Goal: Task Accomplishment & Management: Manage account settings

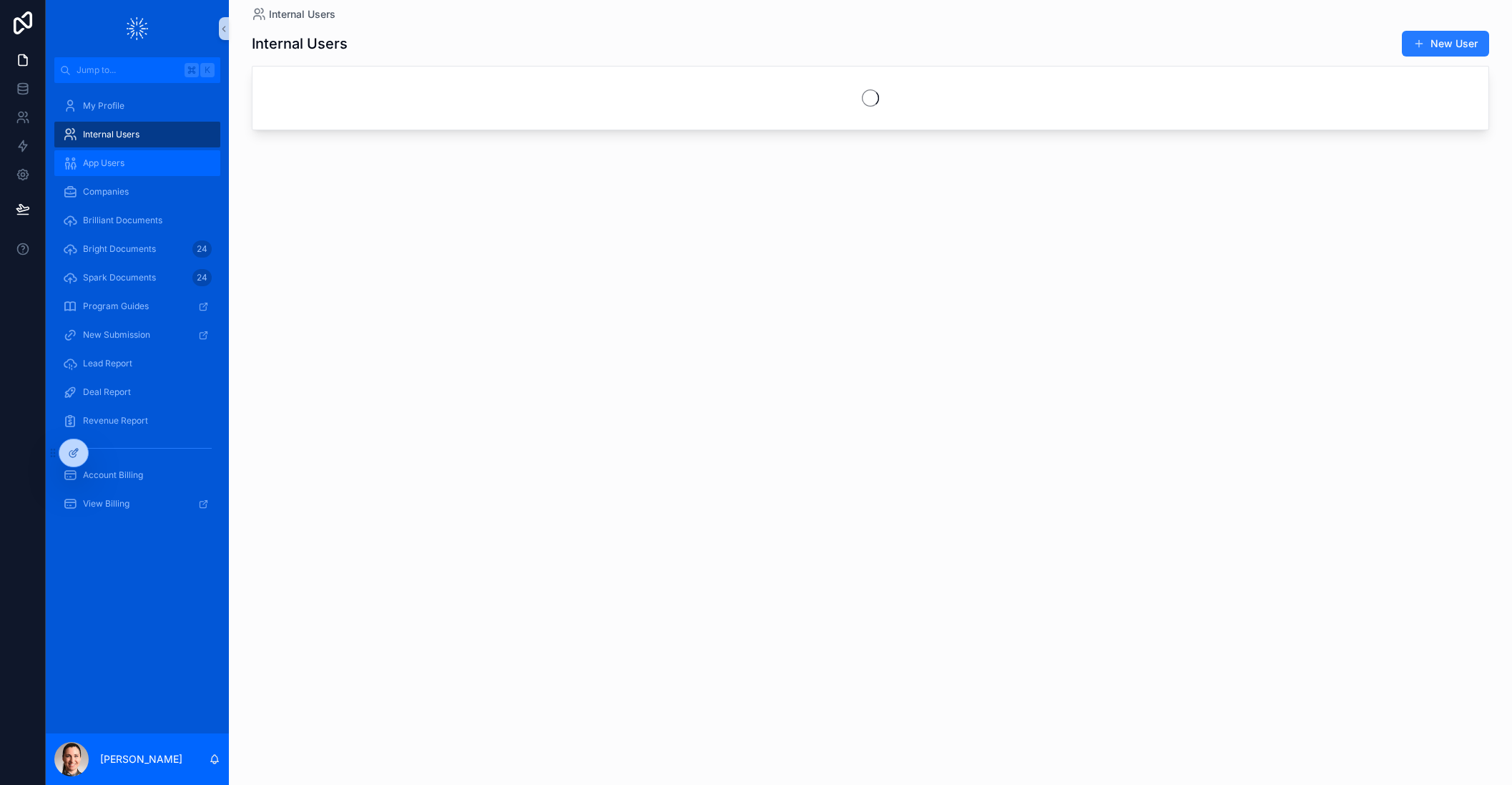
click at [108, 163] on span "App Users" at bounding box center [103, 163] width 41 height 11
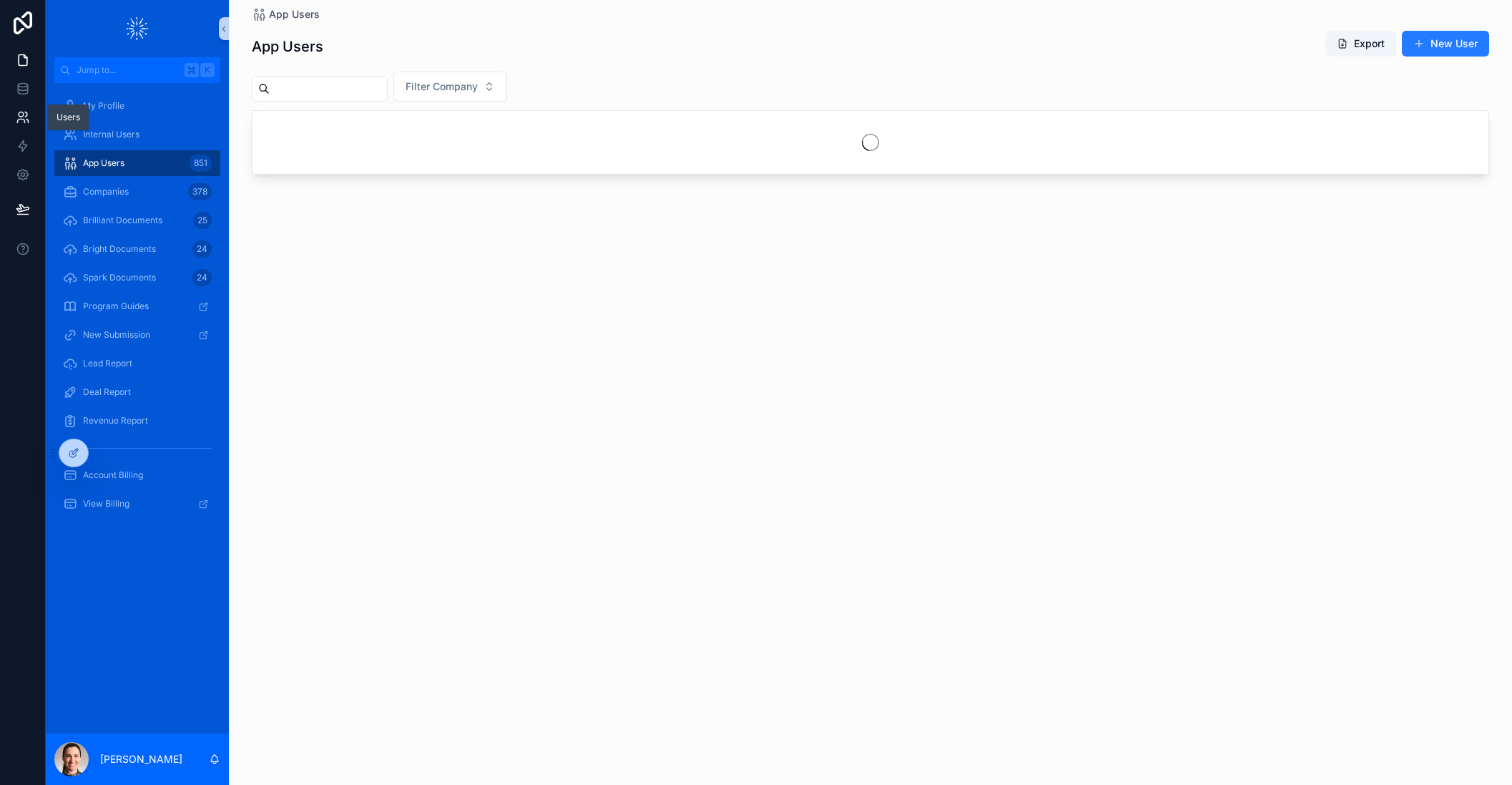
click at [23, 116] on icon at bounding box center [23, 117] width 15 height 15
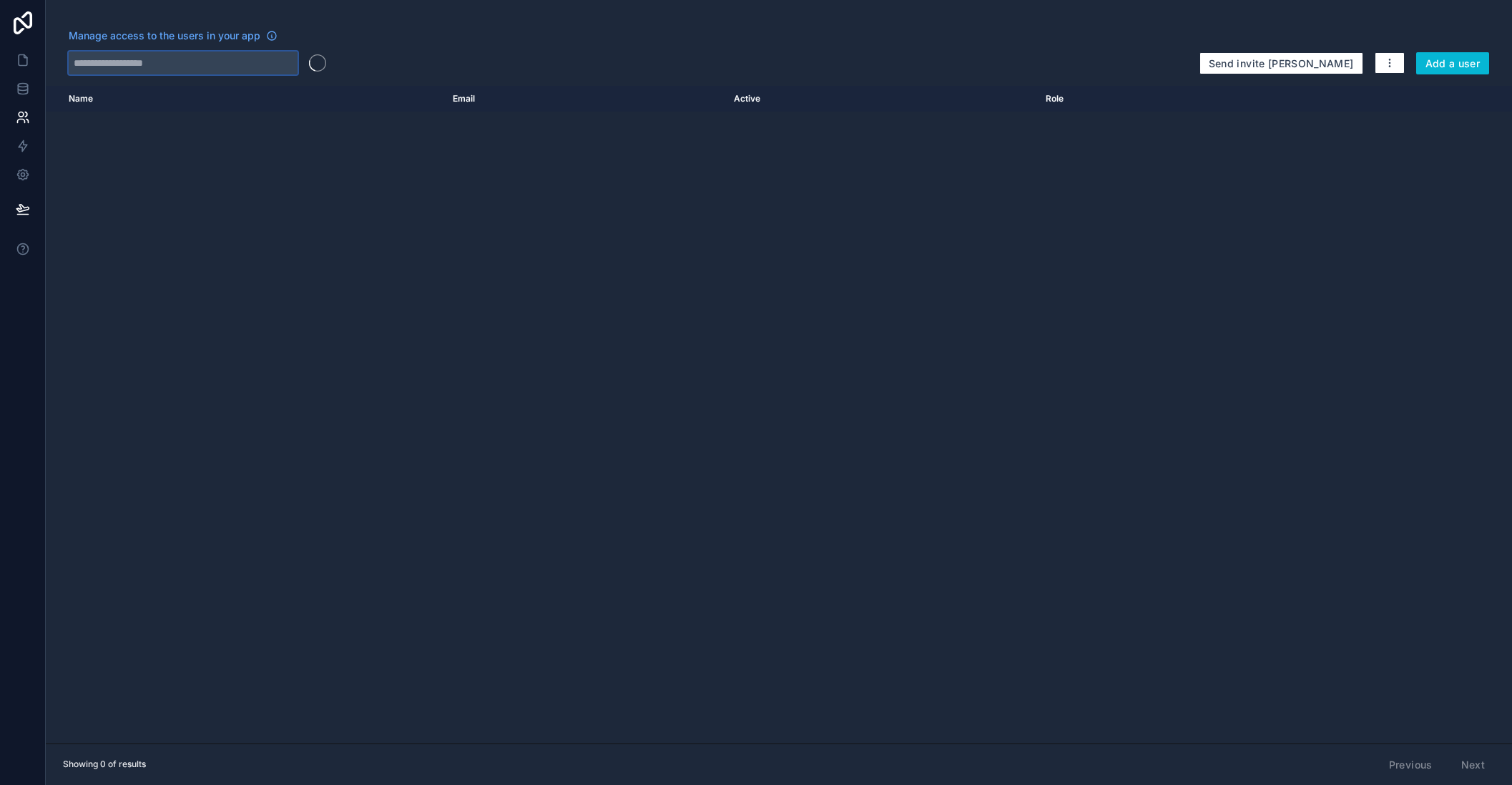
click at [228, 65] on input "text" at bounding box center [183, 62] width 229 height 23
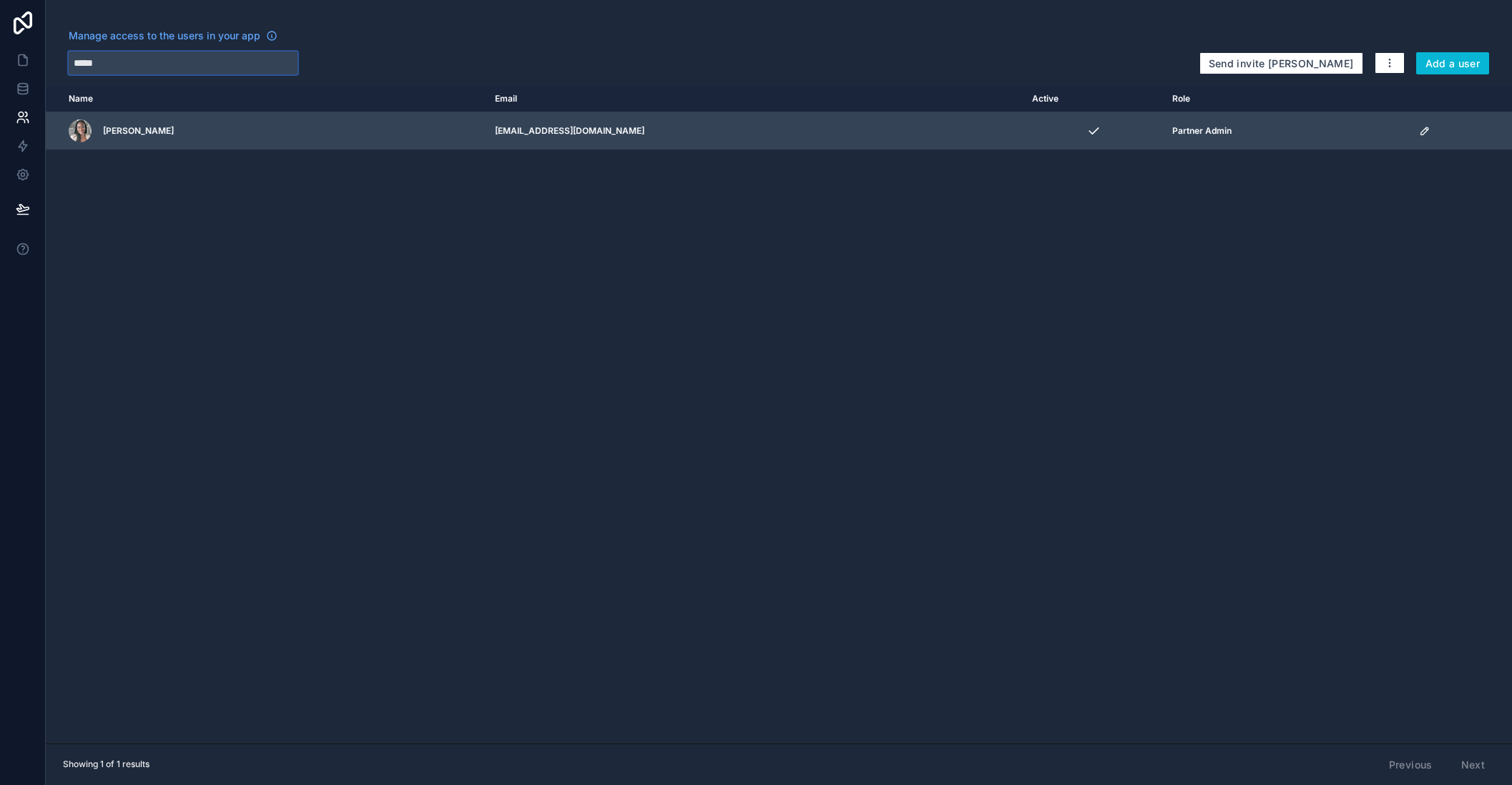
type input "*****"
click at [1419, 132] on icon "scrollable content" at bounding box center [1425, 131] width 11 height 11
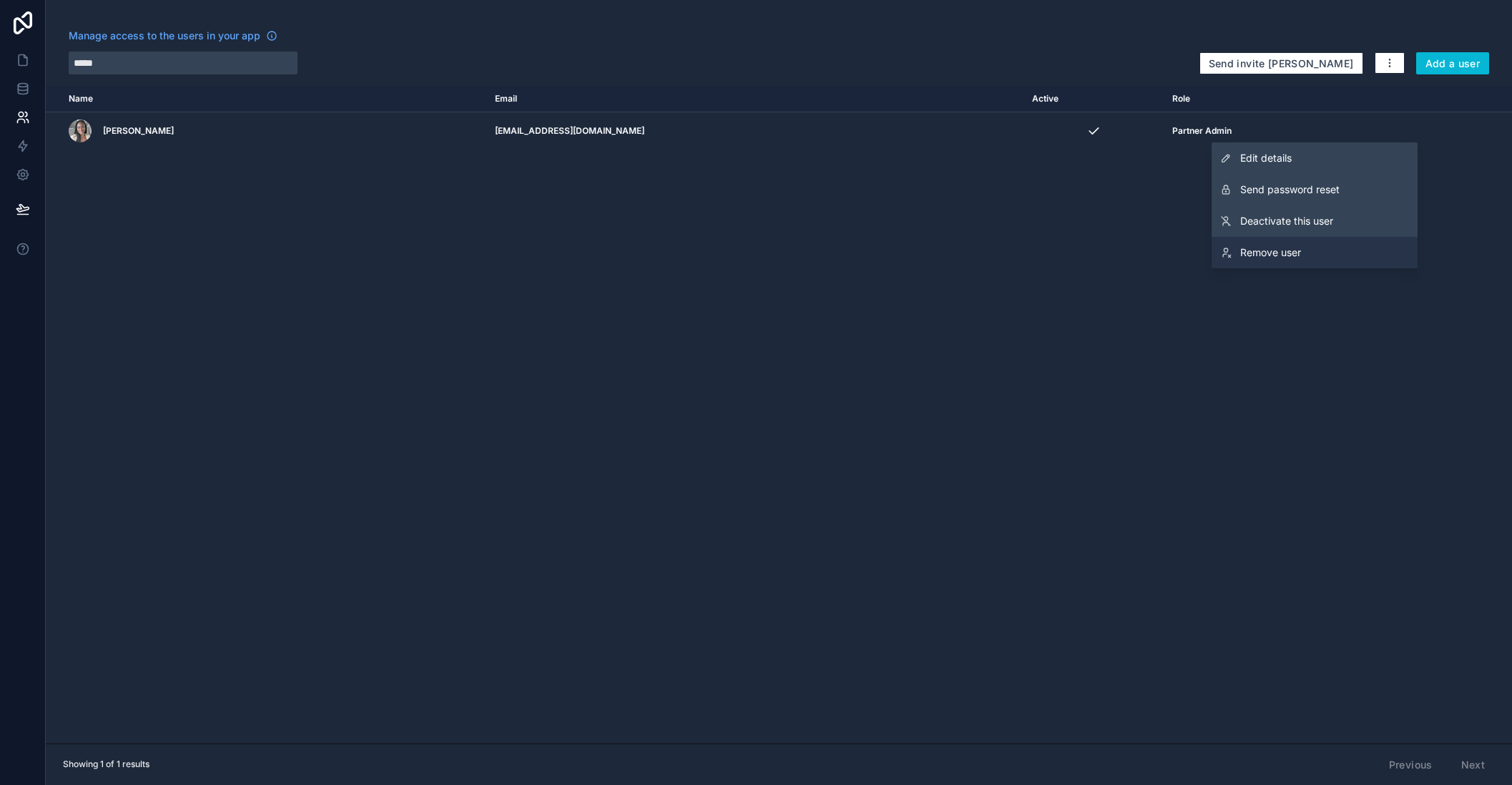
click at [1317, 247] on link "Remove user" at bounding box center [1314, 252] width 206 height 31
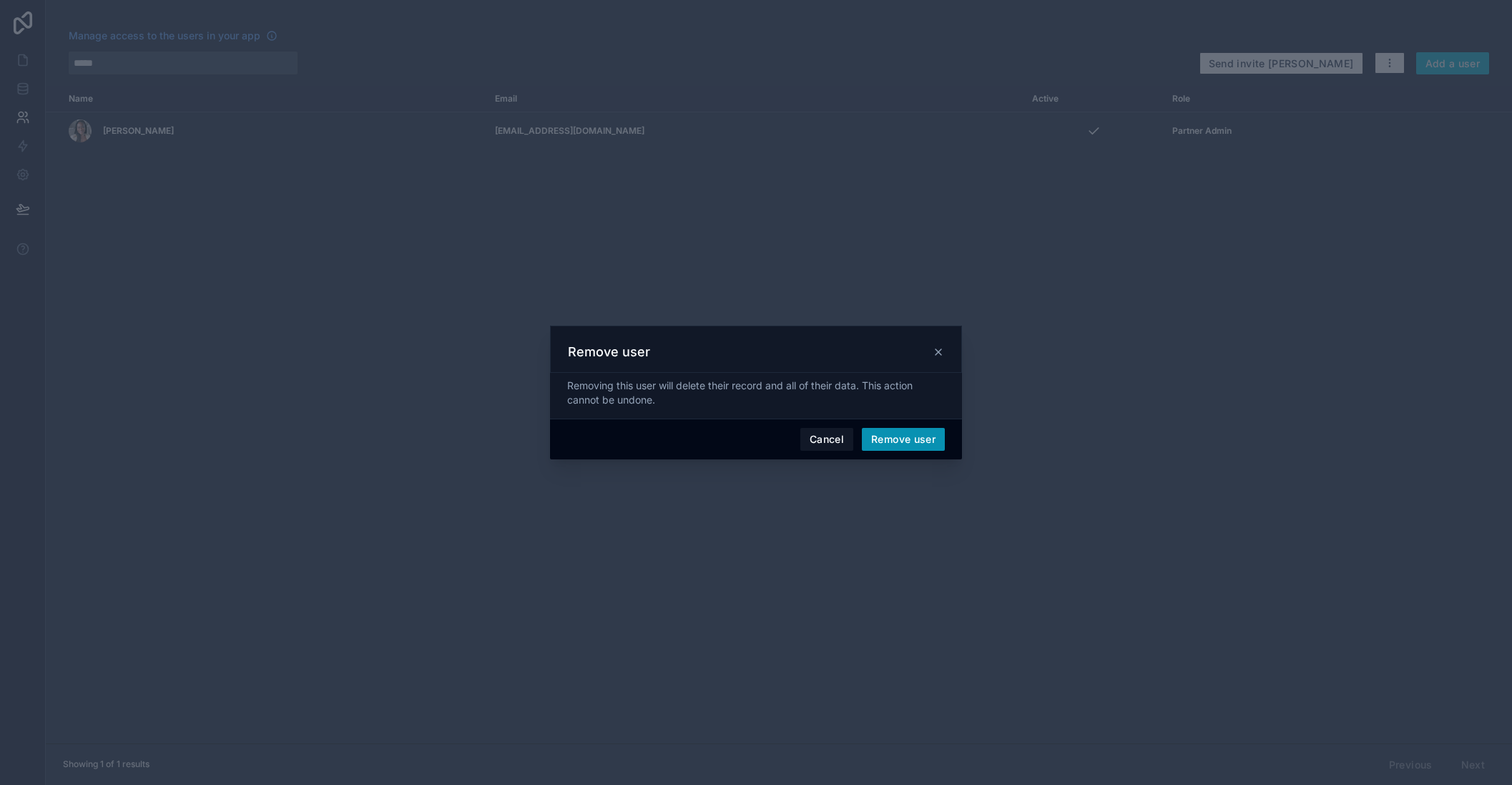
click at [935, 437] on button "Remove user" at bounding box center [903, 438] width 83 height 23
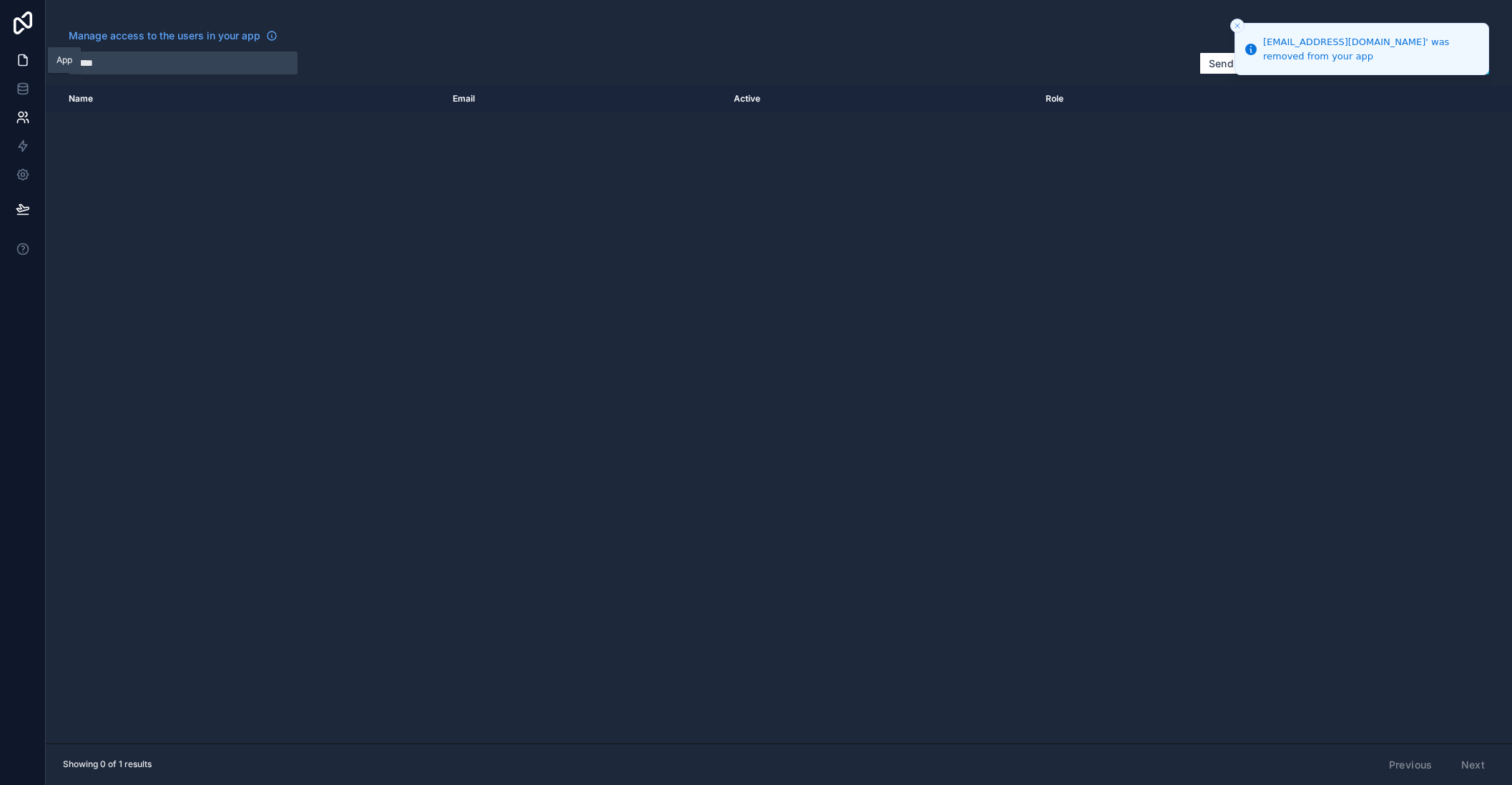
click at [23, 61] on icon at bounding box center [23, 61] width 15 height 15
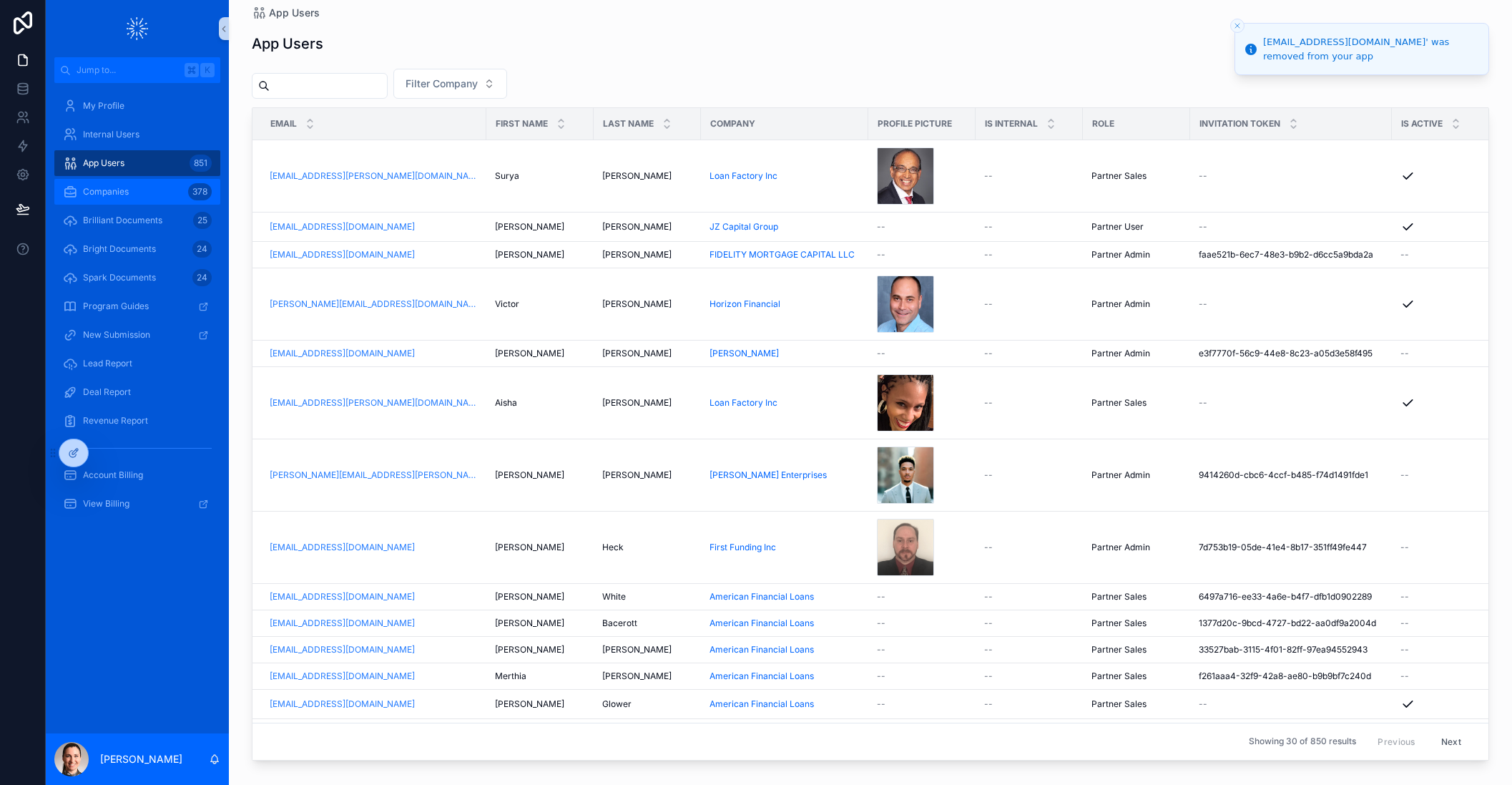
click at [102, 191] on span "Companies" at bounding box center [105, 192] width 46 height 11
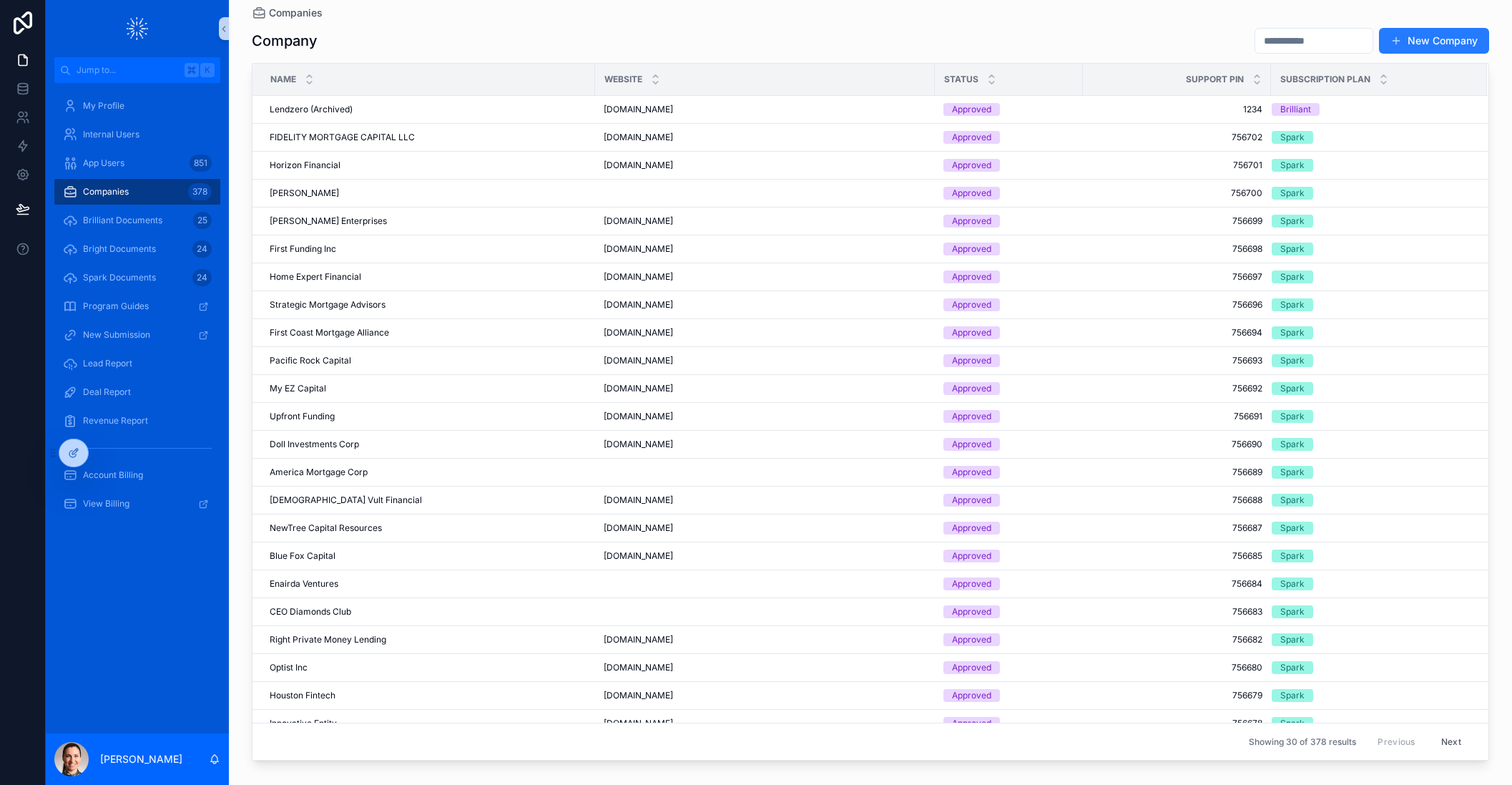
click at [1255, 34] on input "scrollable content" at bounding box center [1314, 41] width 117 height 20
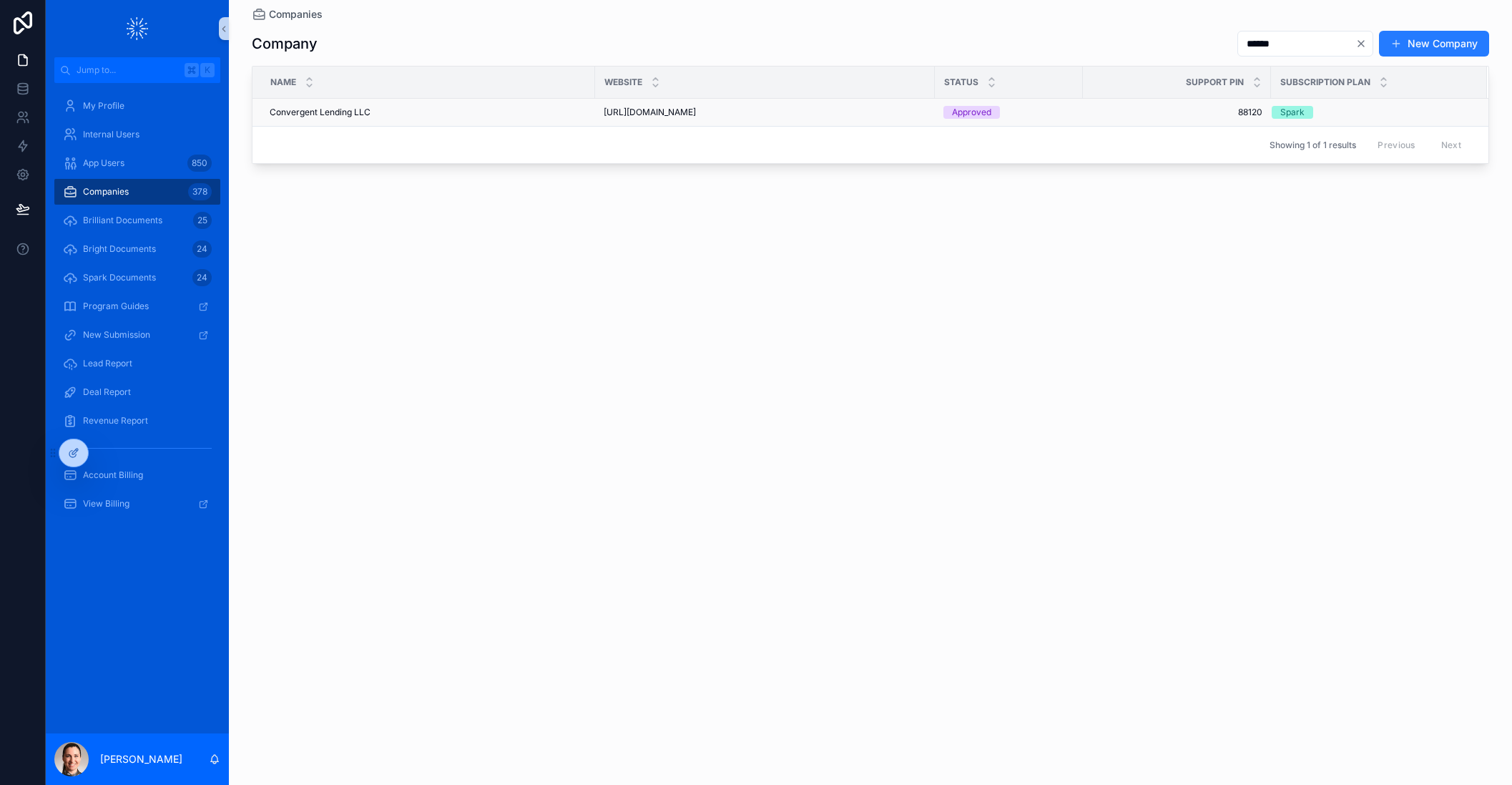
type input "******"
click at [536, 106] on div "Convergent Lending LLC Convergent Lending LLC" at bounding box center [428, 112] width 317 height 11
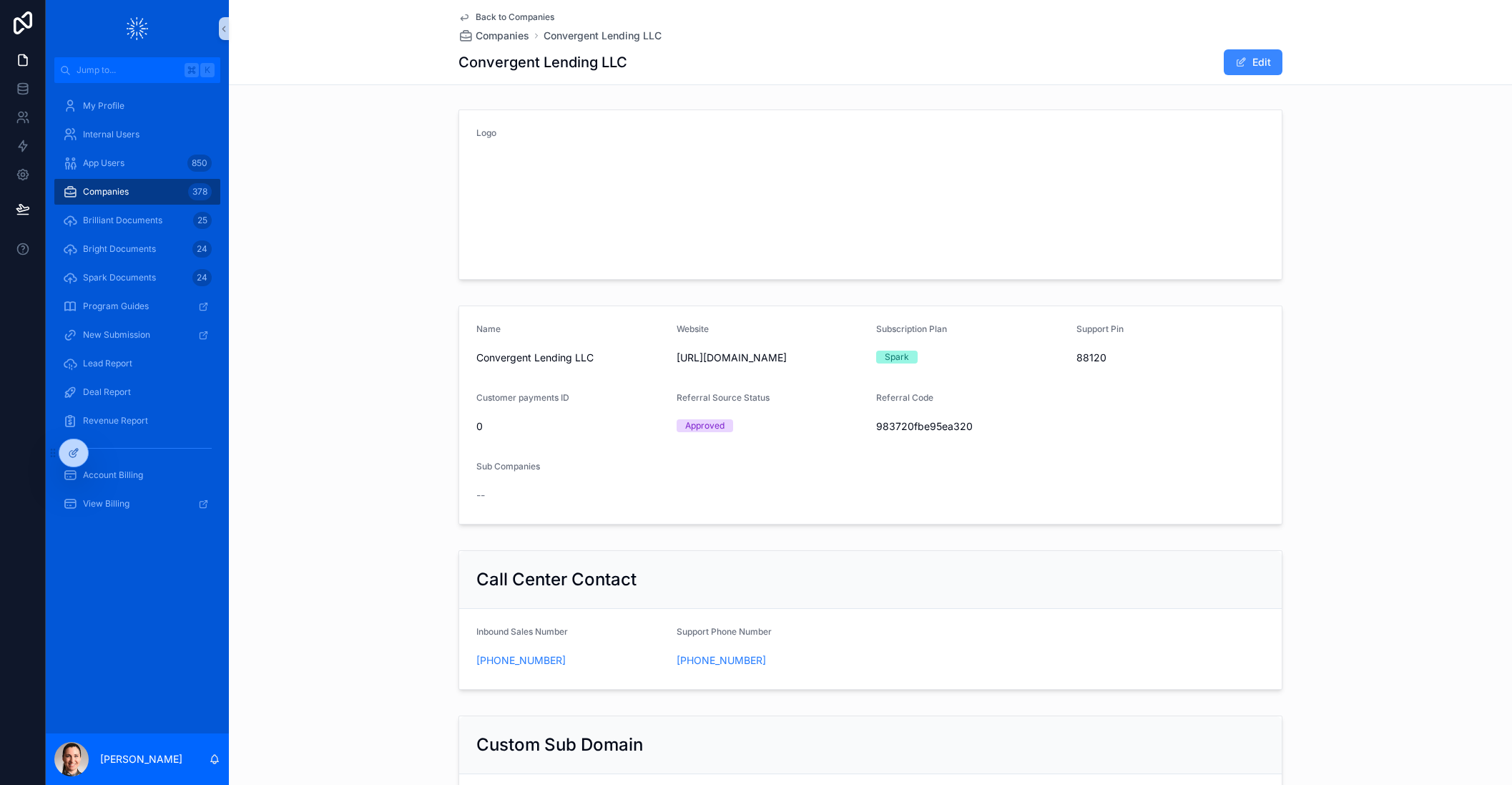
click at [1250, 63] on button "Edit" at bounding box center [1253, 62] width 59 height 26
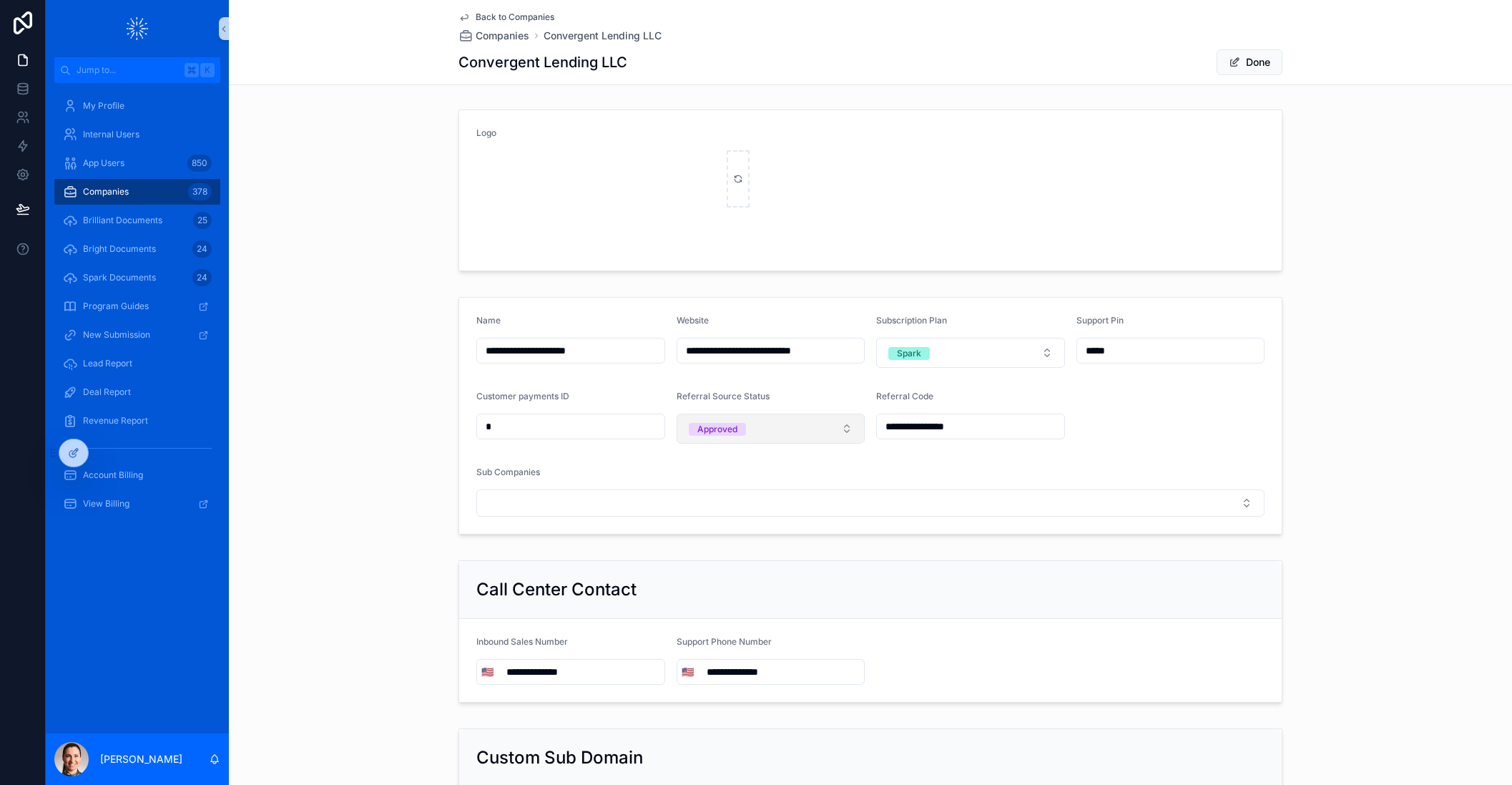
click at [782, 430] on button "Approved" at bounding box center [771, 428] width 189 height 30
click at [768, 509] on div "Terminated" at bounding box center [771, 508] width 182 height 21
click at [1238, 60] on span "scrollable content" at bounding box center [1234, 62] width 11 height 11
